Goal: Communication & Community: Answer question/provide support

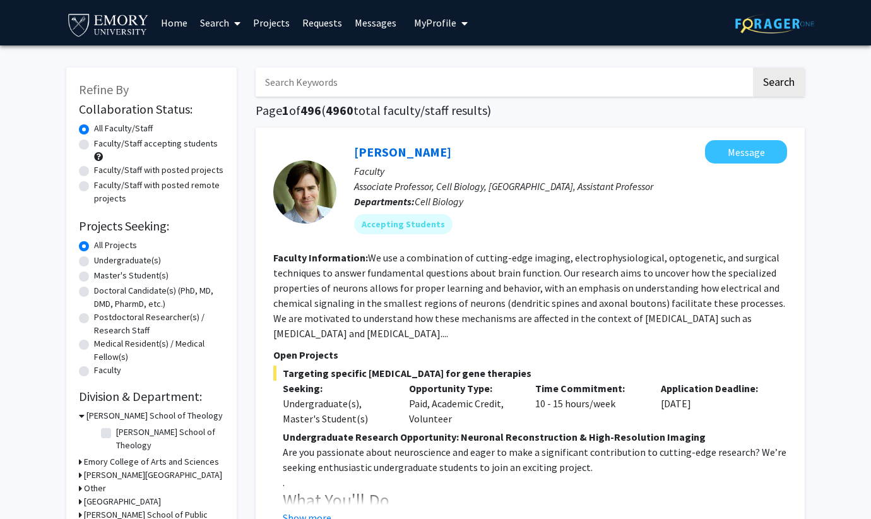
click at [312, 22] on link "Requests" at bounding box center [322, 23] width 52 height 44
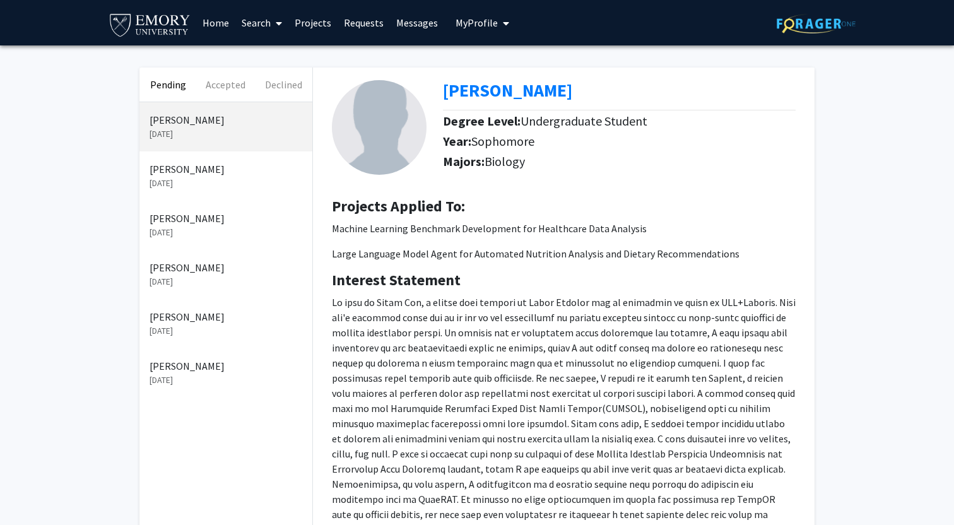
click at [402, 25] on link "Messages" at bounding box center [417, 23] width 54 height 44
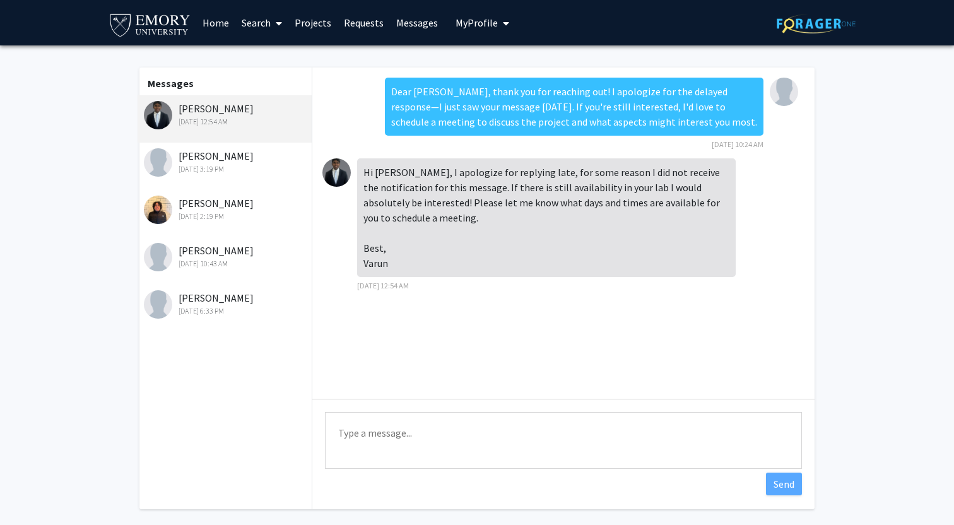
click at [179, 160] on div "[PERSON_NAME] [DATE] 3:19 PM" at bounding box center [226, 161] width 165 height 26
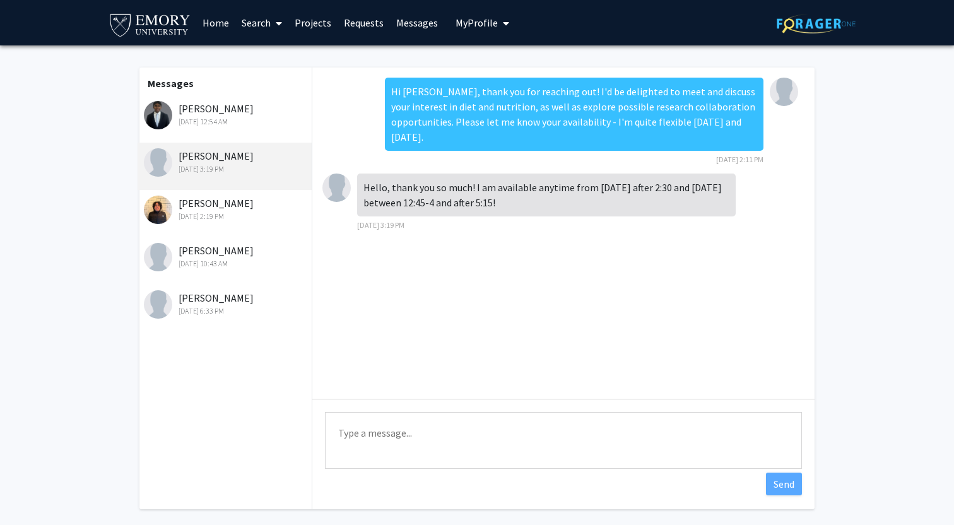
click at [223, 202] on div "[PERSON_NAME] [DATE] 2:19 PM" at bounding box center [226, 209] width 165 height 26
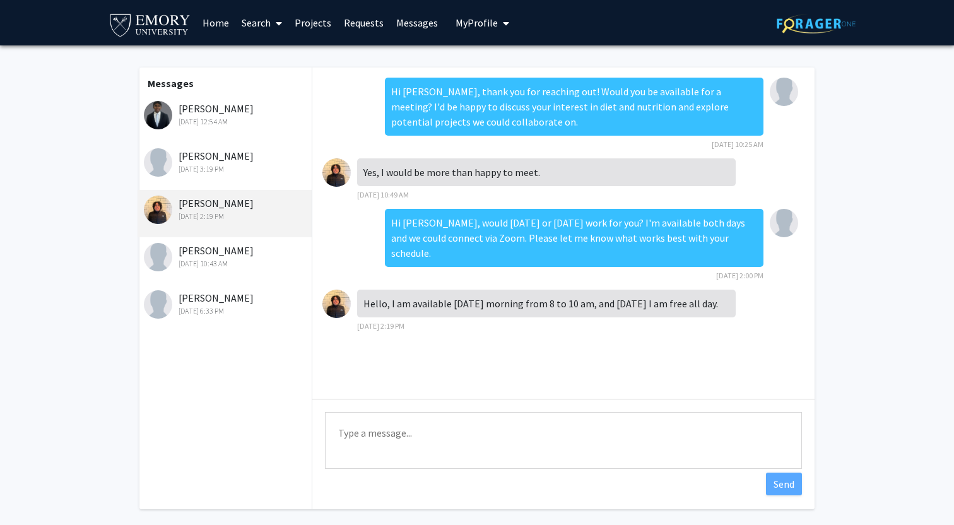
click at [222, 115] on div "[PERSON_NAME] [DATE] 12:54 AM" at bounding box center [226, 114] width 165 height 26
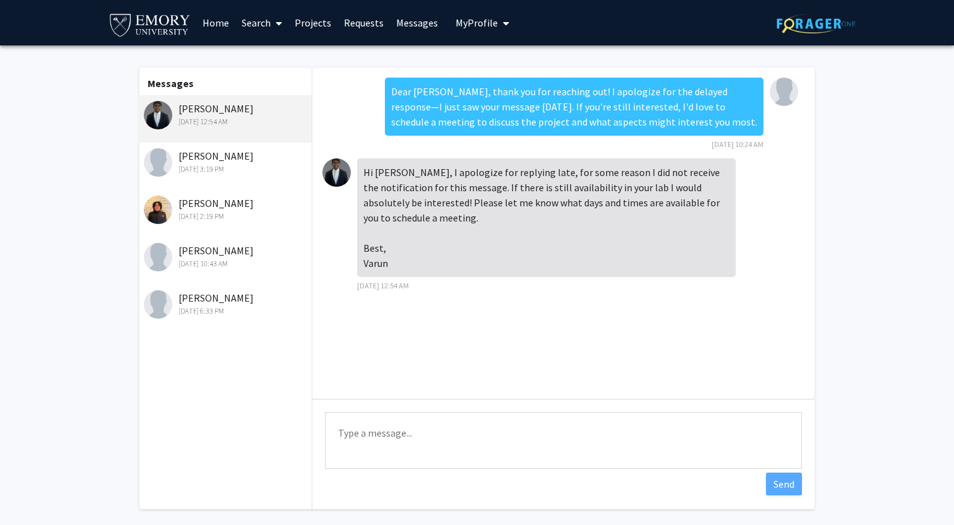
click at [220, 163] on div "[PERSON_NAME] [DATE] 3:19 PM" at bounding box center [226, 161] width 165 height 26
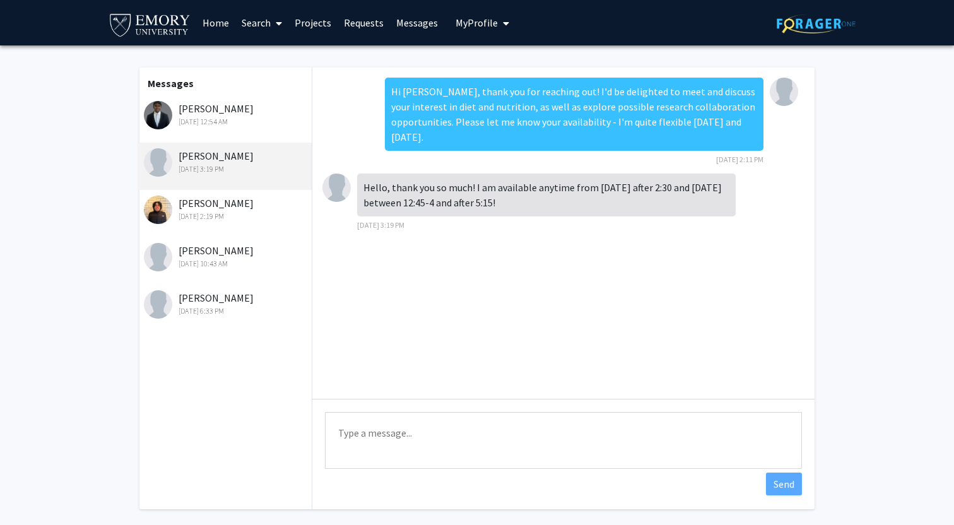
click at [226, 221] on div "[DATE] 2:19 PM" at bounding box center [226, 216] width 165 height 11
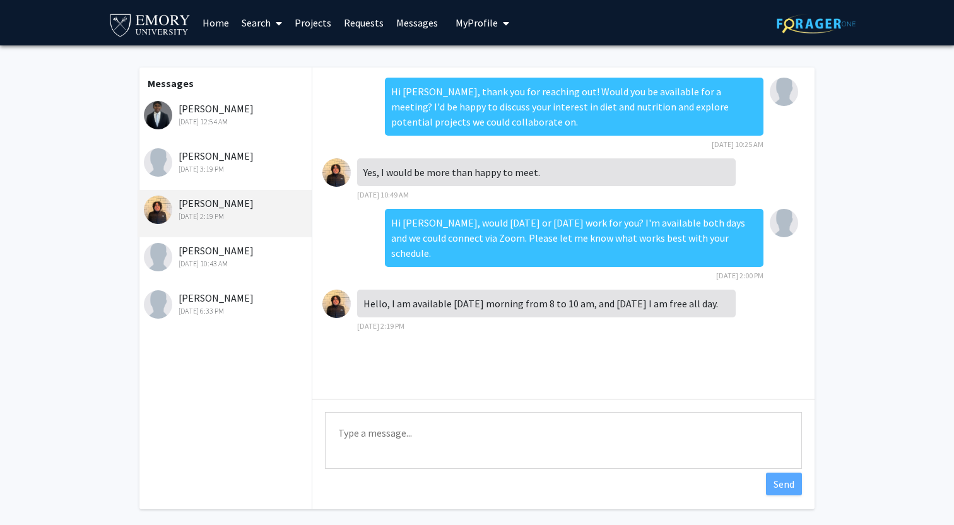
click at [499, 455] on textarea "Type a message" at bounding box center [563, 440] width 477 height 57
type textarea "S"
type textarea "T"
click at [340, 292] on img at bounding box center [336, 304] width 28 height 28
click at [503, 446] on textarea "Let's meet at 11 am [DATE]" at bounding box center [563, 440] width 477 height 57
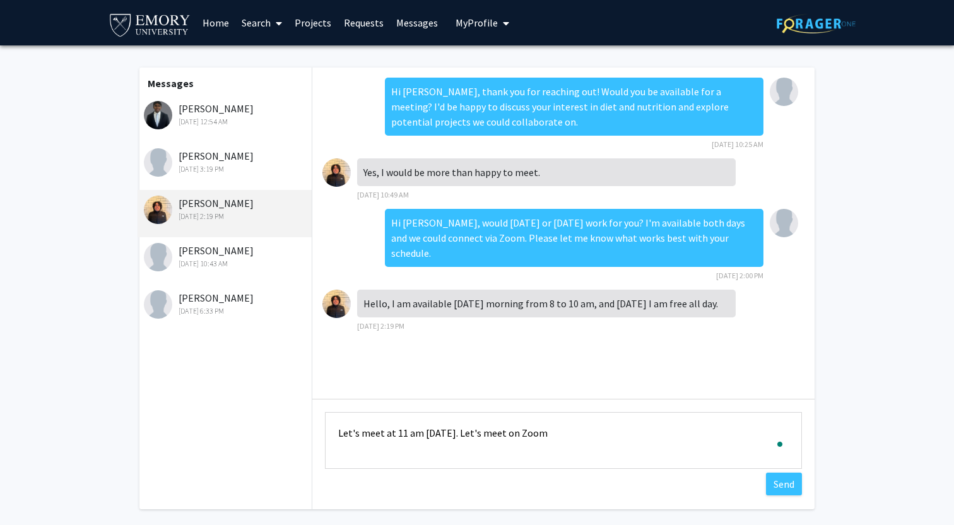
type textarea "Let's meet at 11 am [DATE]. Let's meet on Zoom"
click at [332, 290] on img at bounding box center [336, 304] width 28 height 28
click at [336, 290] on img at bounding box center [336, 304] width 28 height 28
click at [207, 201] on div "[PERSON_NAME] [DATE] 2:19 PM" at bounding box center [226, 209] width 165 height 26
click at [428, 437] on textarea "Type a message" at bounding box center [563, 440] width 477 height 57
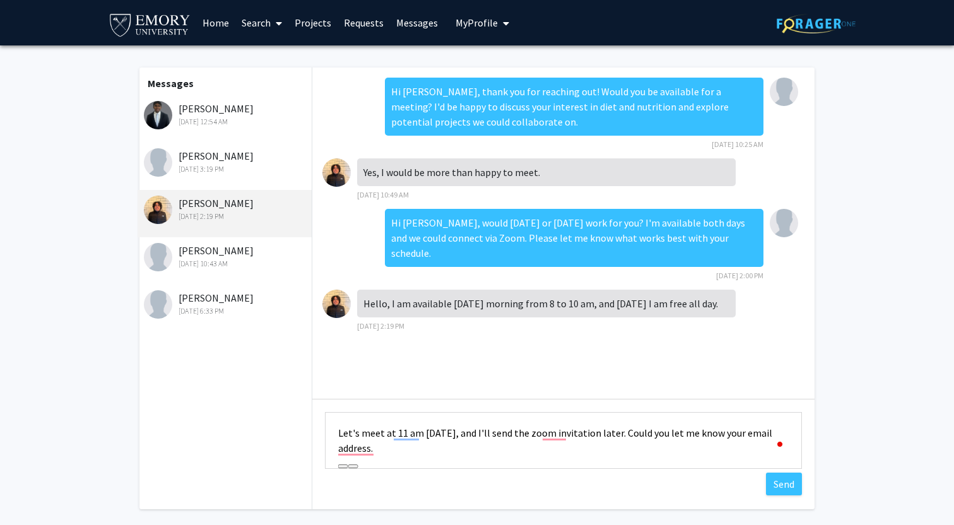
click at [481, 421] on textarea "Let's meet at 11 am [DATE], and I'll send the zoom invitation later. Could you …" at bounding box center [563, 440] width 477 height 57
drag, startPoint x: 475, startPoint y: 430, endPoint x: 571, endPoint y: 468, distance: 103.1
click at [571, 468] on textarea "Let's meet at 11 am [DATE], and I'll send the zoom invitation later. Could you …" at bounding box center [563, 440] width 477 height 57
paste textarea "I’ll send you the Zoom invitation shortly. Could you please share your email ad…"
drag, startPoint x: 472, startPoint y: 432, endPoint x: 495, endPoint y: 388, distance: 49.9
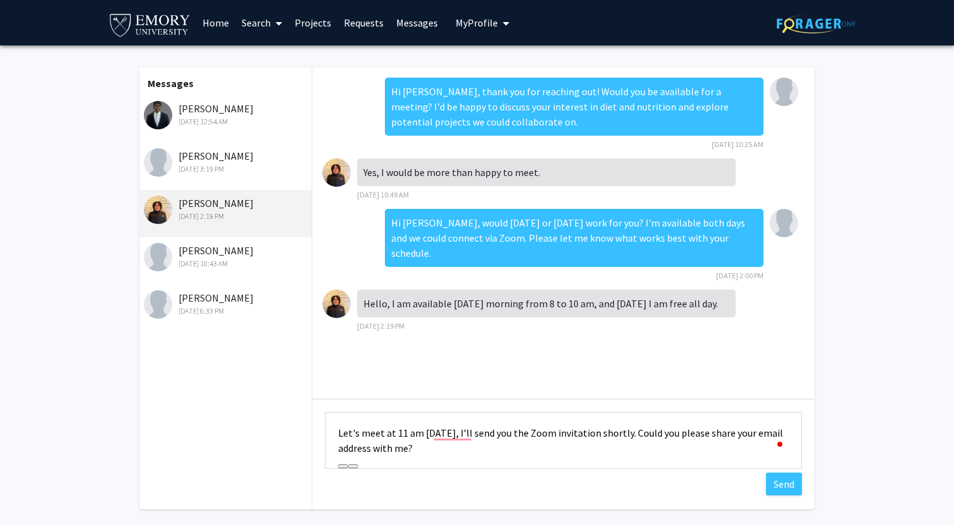
click at [472, 432] on textarea "Let's meet at 11 am [DATE], I’ll send you the Zoom invitation shortly. Could yo…" at bounding box center [563, 440] width 477 height 57
type textarea "Let's meet at 11 am [DATE]. I’ll send you the Zoom invitation shortly. Could yo…"
click at [788, 489] on button "Send" at bounding box center [784, 483] width 36 height 23
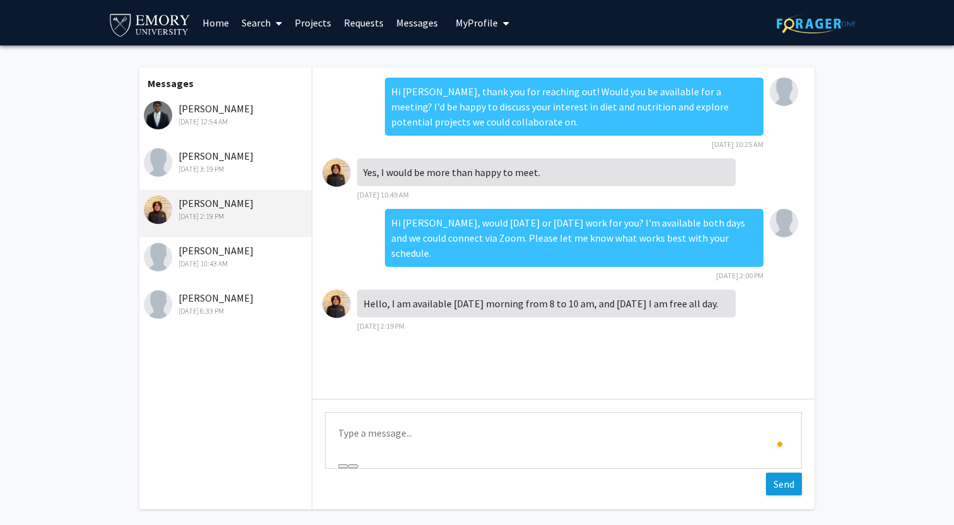
scroll to position [17, 0]
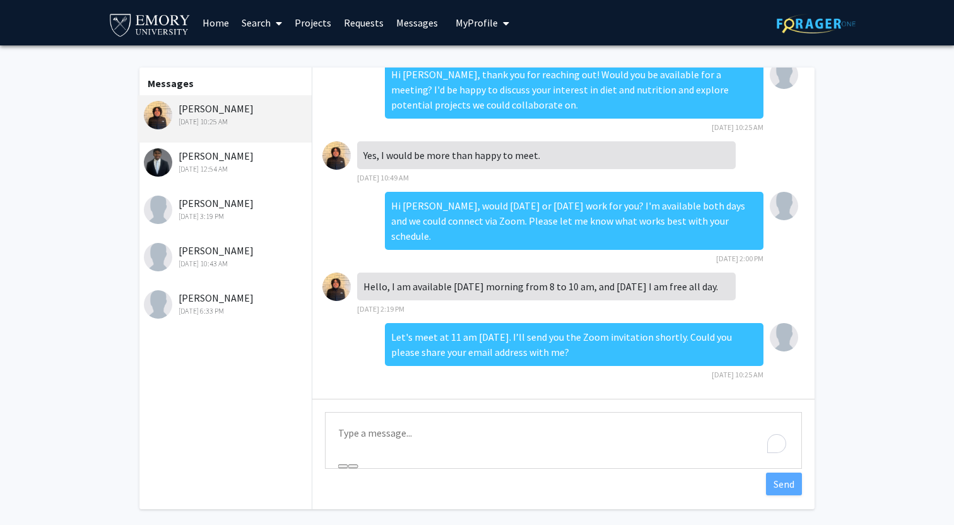
click at [195, 218] on div "[DATE] 3:19 PM" at bounding box center [226, 216] width 165 height 11
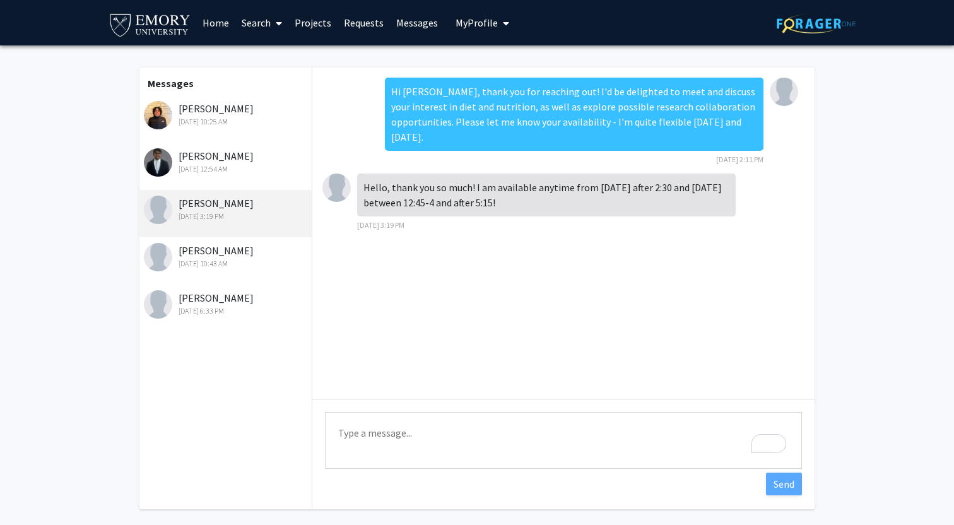
click at [372, 439] on textarea "Type a message" at bounding box center [563, 440] width 477 height 57
paste textarea "Let's meet at 11 am [DATE]. I’ll send you the Zoom invitation shortly. Could yo…"
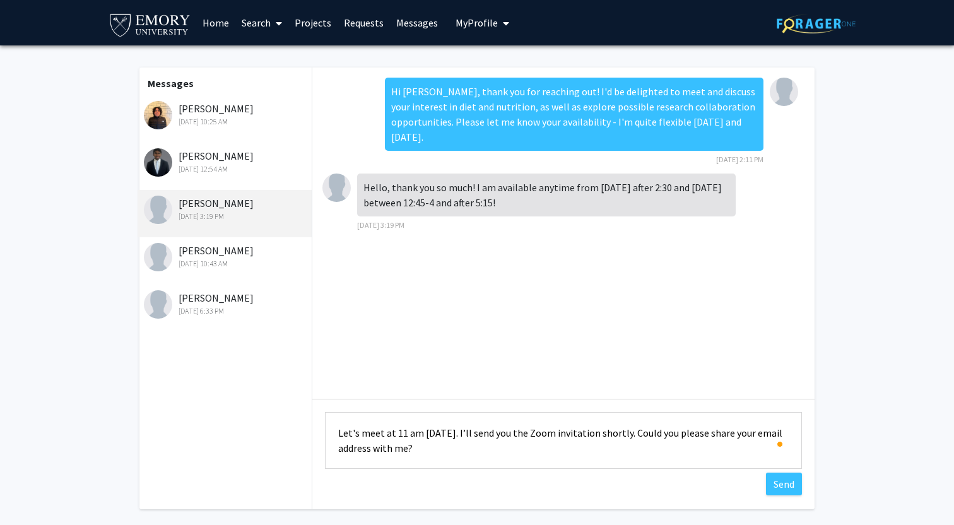
click at [425, 439] on textarea "Let's meet at 11 am [DATE]. I’ll send you the Zoom invitation shortly. Could yo…" at bounding box center [563, 440] width 477 height 57
click at [418, 434] on textarea "Let's meet at 11 am [DATE]. I’ll send you the Zoom invitation shortly. Could yo…" at bounding box center [563, 440] width 477 height 57
type textarea "Let's meet at 12 noon [DATE]. I’ll send you the Zoom invitation shortly. Could …"
click at [792, 488] on button "Send" at bounding box center [784, 483] width 36 height 23
